Goal: Register for event/course

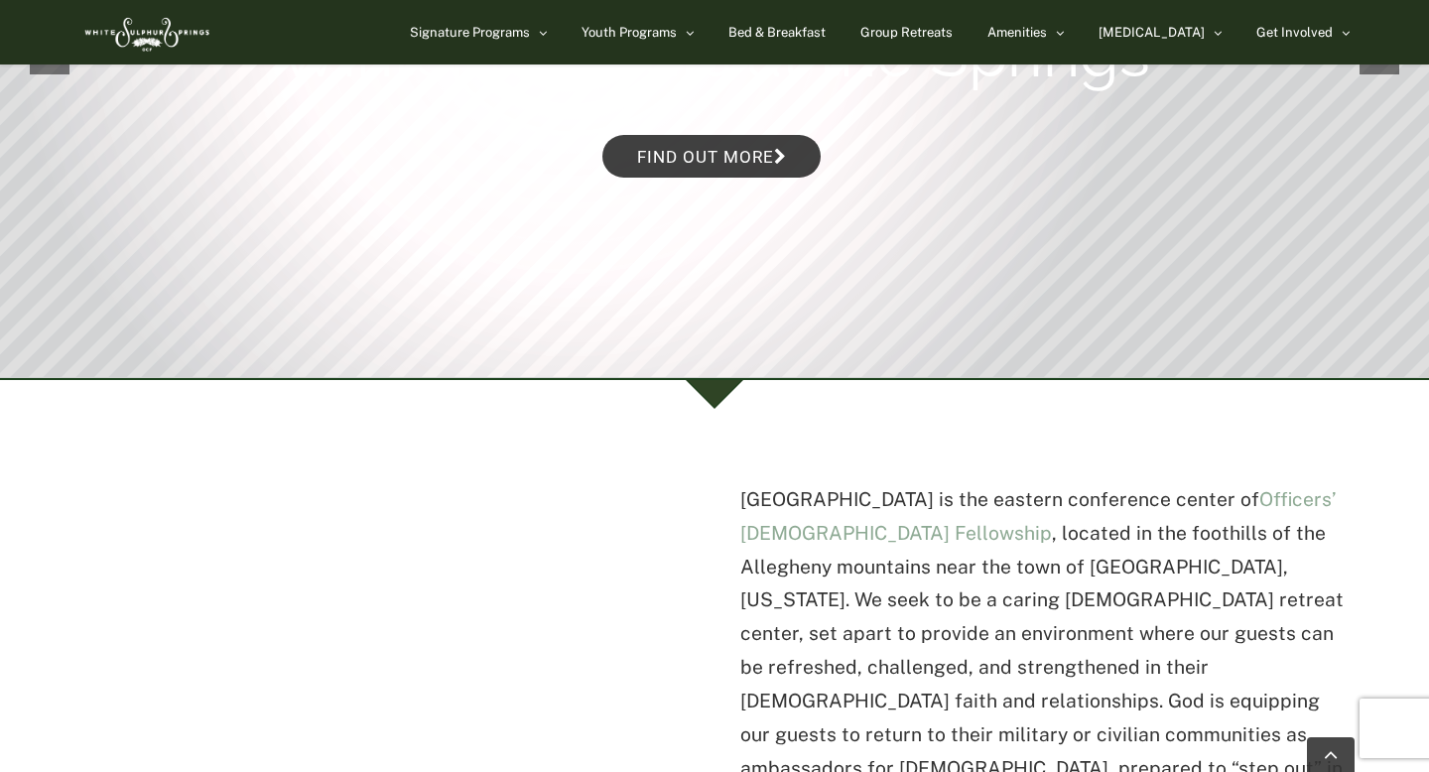
scroll to position [282, 0]
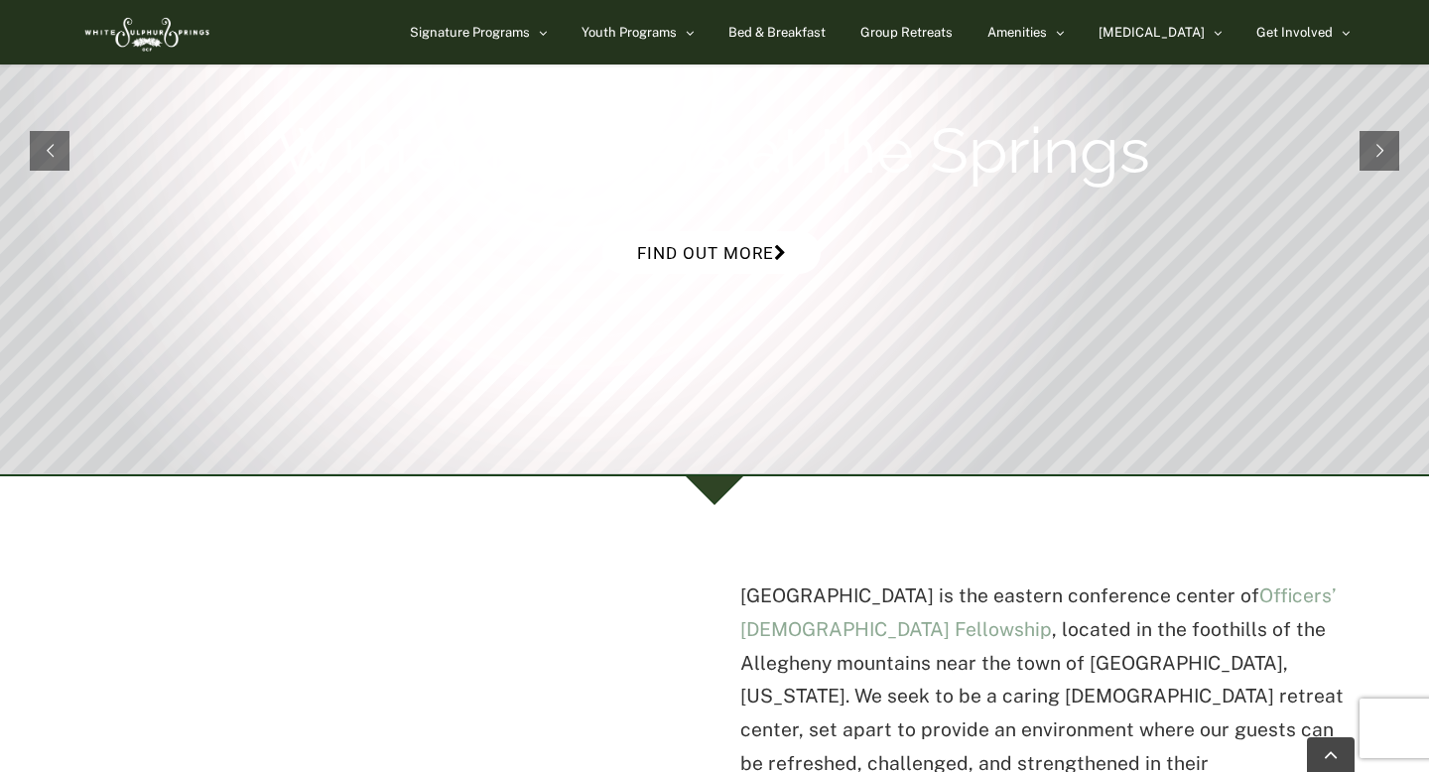
click at [723, 249] on link "Find out more" at bounding box center [711, 252] width 218 height 43
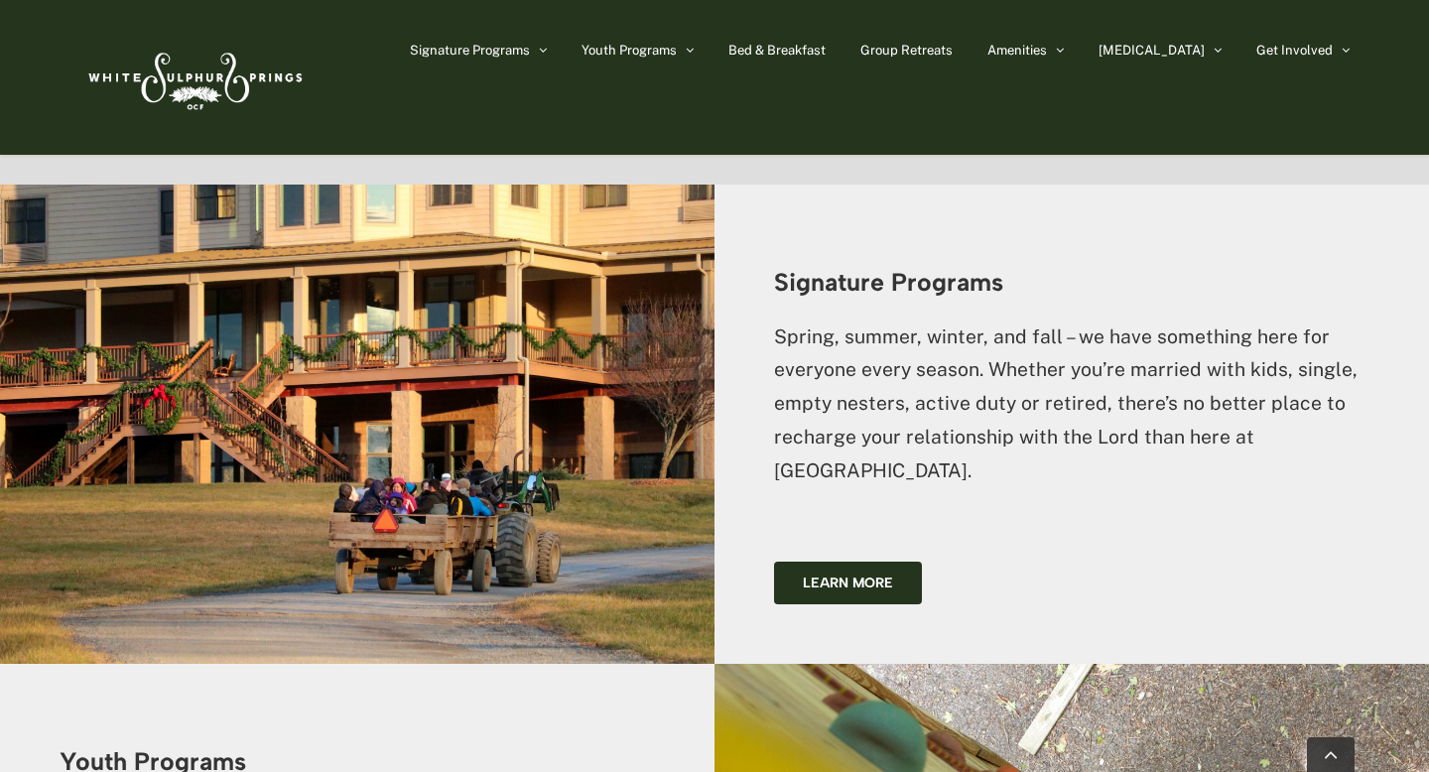
scroll to position [1806, 0]
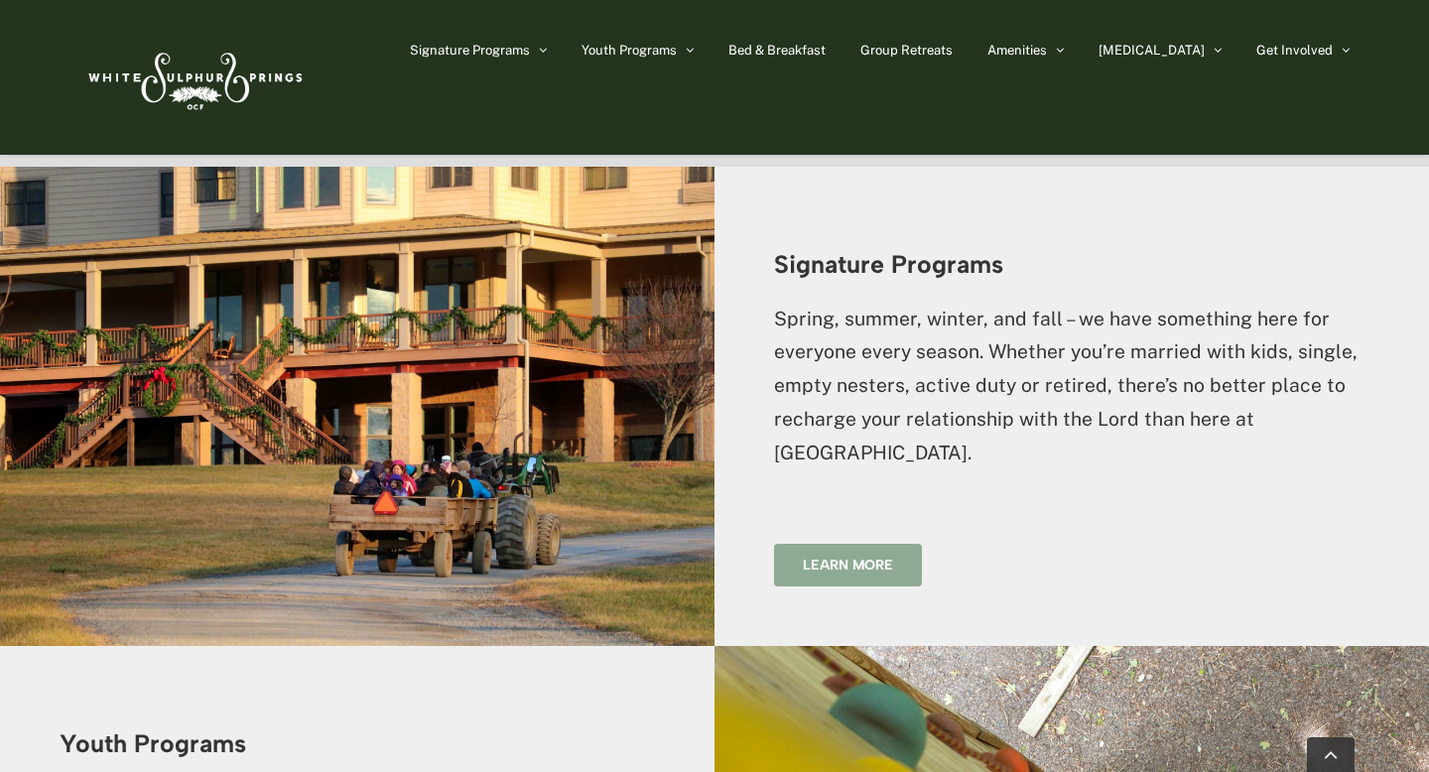
click at [861, 557] on span "Learn more" at bounding box center [848, 565] width 90 height 17
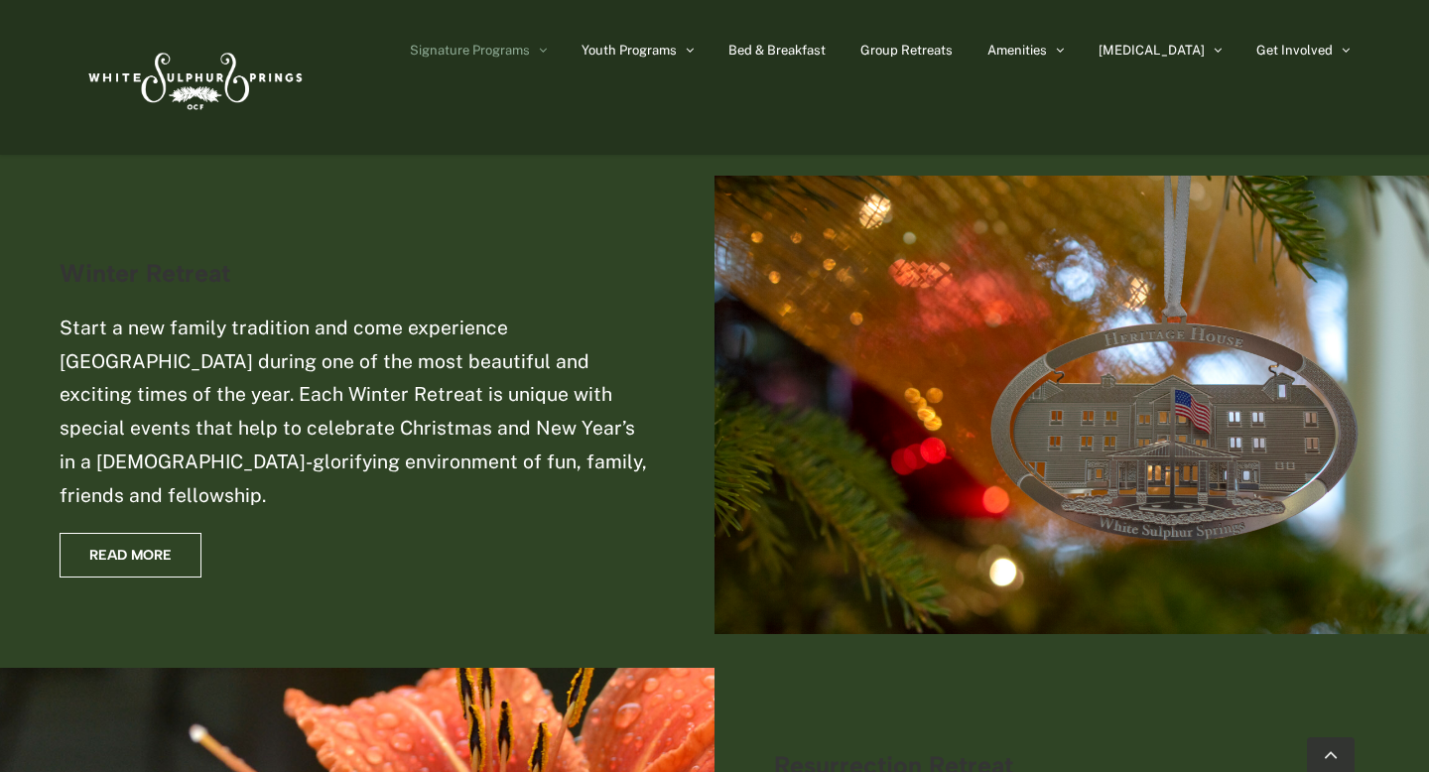
scroll to position [1556, 0]
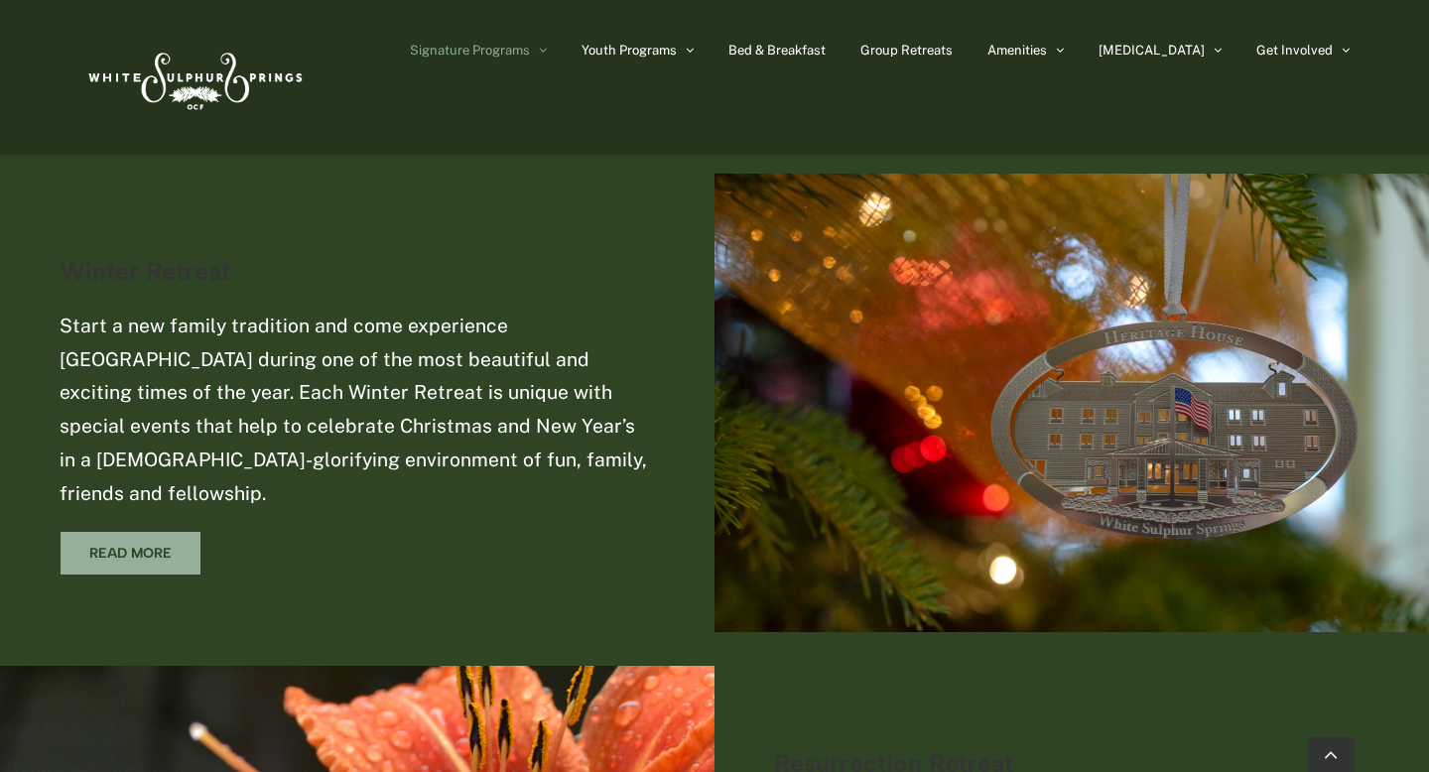
click at [146, 545] on span "Read More" at bounding box center [130, 553] width 82 height 17
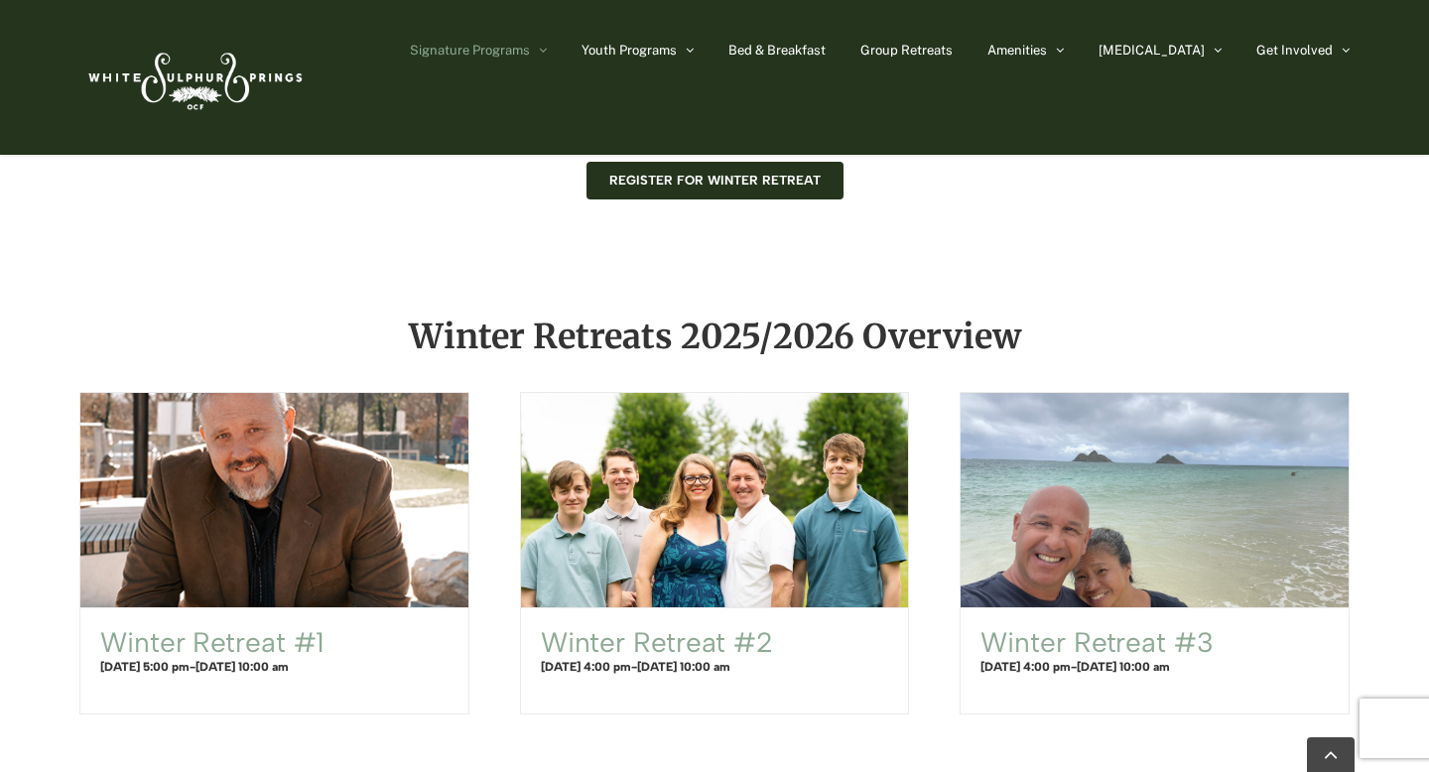
scroll to position [1055, 0]
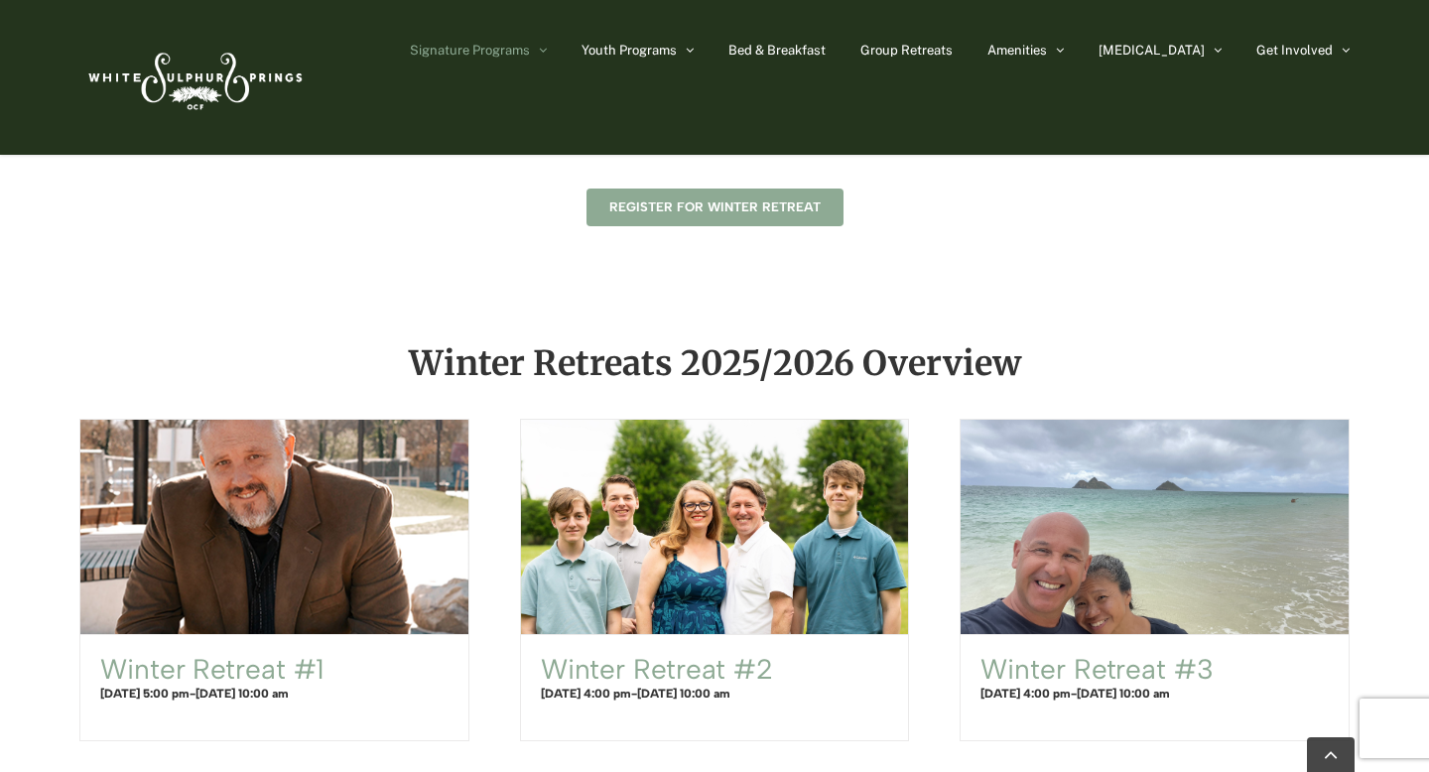
click at [741, 204] on span "Register for Winter Retreat" at bounding box center [714, 207] width 211 height 16
